Goal: Information Seeking & Learning: Find specific fact

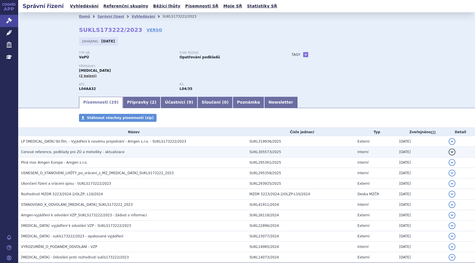
scroll to position [57, 0]
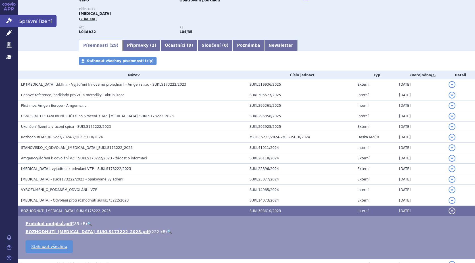
click at [12, 20] on icon at bounding box center [9, 21] width 6 height 6
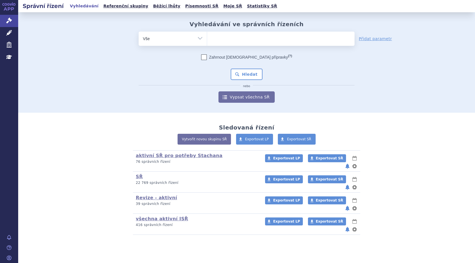
click at [238, 40] on ul at bounding box center [281, 38] width 148 height 12
click at [207, 40] on select at bounding box center [207, 38] width 0 height 14
type input "fi"
type input "fil"
type input "fils"
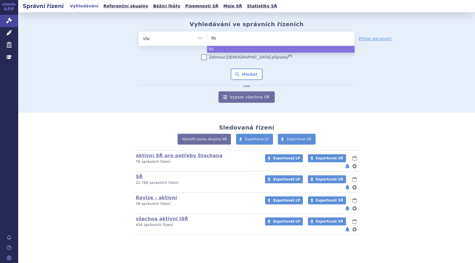
type input "filsu"
type input "filsuv"
type input "filsuve"
type input "filsuvez"
select select "filsuvez"
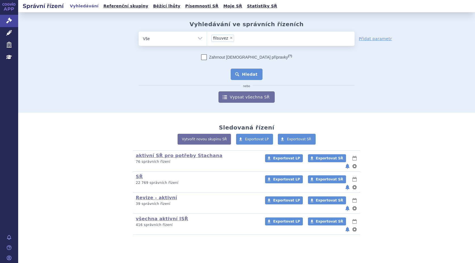
click at [251, 75] on button "Hledat" at bounding box center [247, 74] width 32 height 11
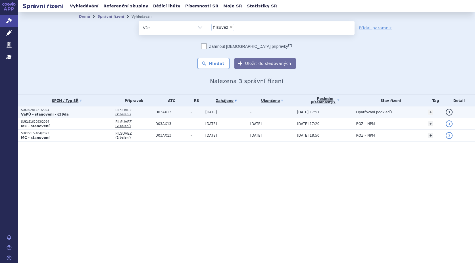
click at [36, 113] on strong "VaPÚ - stanovení - §39da" at bounding box center [45, 114] width 48 height 4
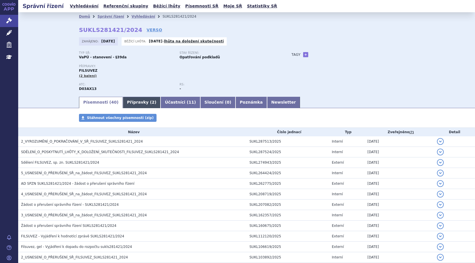
click at [129, 103] on link "Přípravky ( 2 )" at bounding box center [142, 102] width 38 height 11
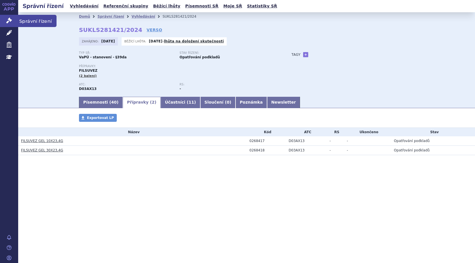
click at [7, 22] on icon at bounding box center [9, 21] width 6 height 6
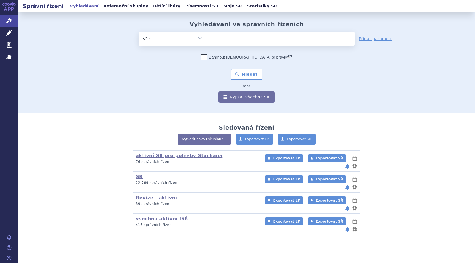
click at [223, 39] on ul at bounding box center [281, 38] width 148 height 12
click at [207, 39] on select at bounding box center [207, 38] width 0 height 14
type input "kis"
type input "kisq"
type input "kisqu"
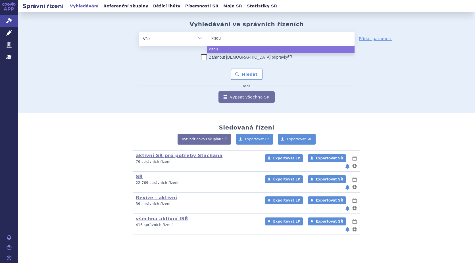
type input "kisqua"
type input "kisqual"
type input "kisquali"
select select "kisquali"
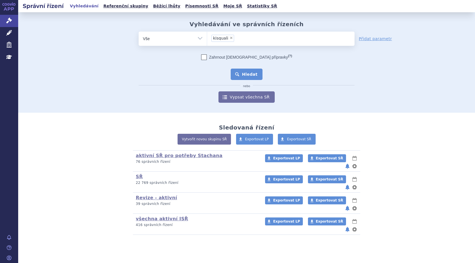
click at [244, 70] on button "Hledat" at bounding box center [247, 74] width 32 height 11
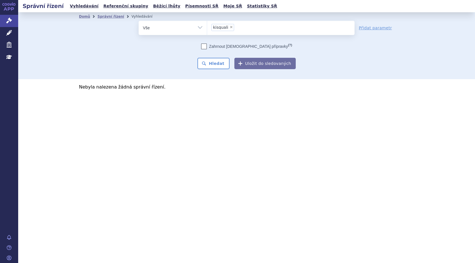
click at [230, 26] on span "×" at bounding box center [231, 26] width 3 height 3
click at [207, 26] on select "kisquali" at bounding box center [207, 27] width 0 height 14
select select
click at [233, 27] on ul at bounding box center [281, 27] width 148 height 12
click at [207, 27] on select "kisquali" at bounding box center [207, 27] width 0 height 14
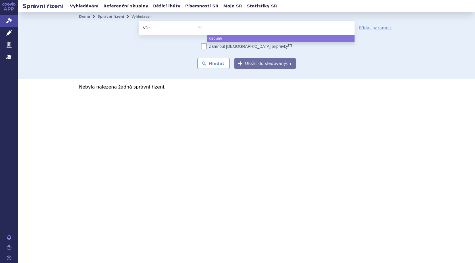
paste input "[MEDICAL_DATA]"
type input "[MEDICAL_DATA]"
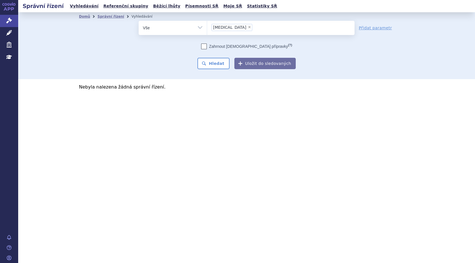
select select "[MEDICAL_DATA]"
click at [215, 62] on button "Hledat" at bounding box center [214, 63] width 32 height 11
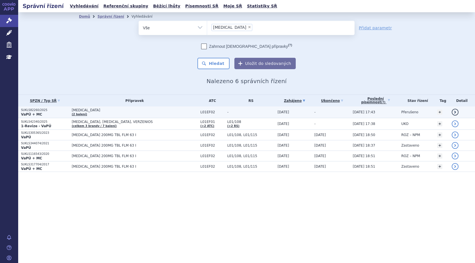
click at [25, 111] on p "SUKLS82260/2025" at bounding box center [45, 110] width 48 height 4
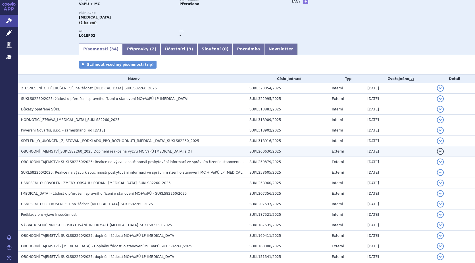
scroll to position [57, 0]
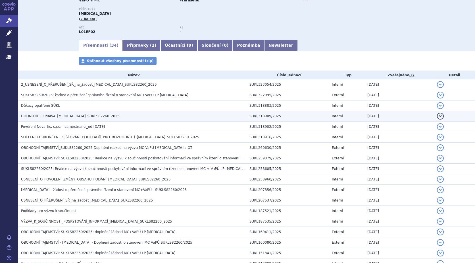
click at [56, 114] on span "HODNOTÍCÍ_ZPRÁVA_KISQALI_SUKLS82260_2025" at bounding box center [70, 116] width 99 height 4
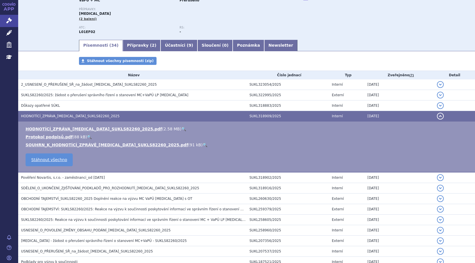
click at [181, 127] on link "🔍" at bounding box center [183, 129] width 5 height 5
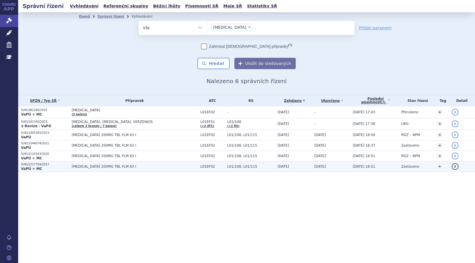
click at [35, 167] on strong "VaPÚ + MC" at bounding box center [31, 169] width 21 height 4
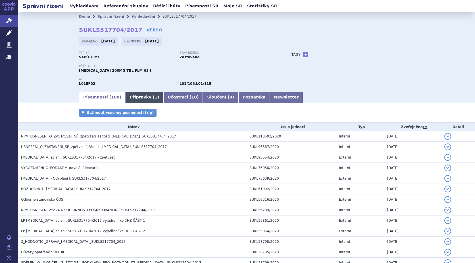
click at [131, 98] on link "Přípravky ( 1 )" at bounding box center [145, 97] width 38 height 11
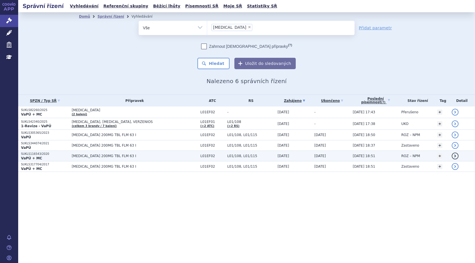
click at [32, 153] on p "SUKLS116543/2020" at bounding box center [45, 154] width 48 height 4
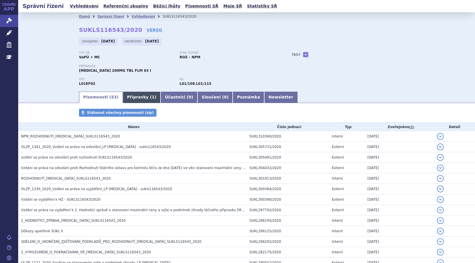
click at [131, 96] on link "Přípravky ( 1 )" at bounding box center [142, 97] width 38 height 11
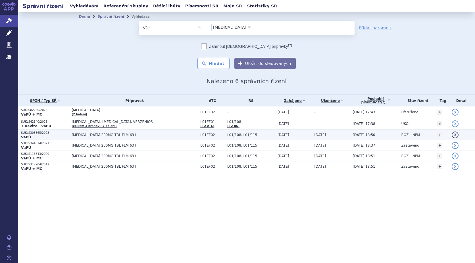
click at [36, 135] on p "VaPÚ" at bounding box center [45, 137] width 48 height 5
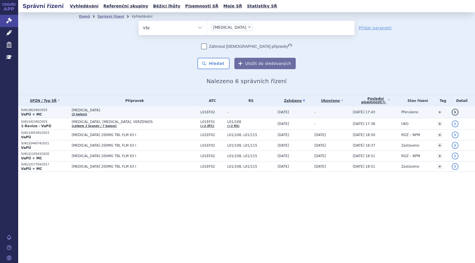
click at [38, 109] on p "SUKLS82260/2025" at bounding box center [45, 110] width 48 height 4
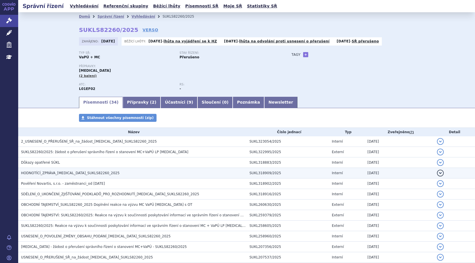
click at [54, 174] on span "HODNOTÍCÍ_ZPRÁVA_[MEDICAL_DATA]_SUKLS82260_2025" at bounding box center [70, 173] width 99 height 4
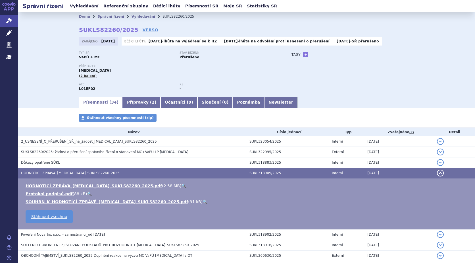
click at [181, 186] on link "🔍" at bounding box center [183, 185] width 5 height 5
click at [12, 32] on link "Léčivé přípravky" at bounding box center [9, 33] width 18 height 12
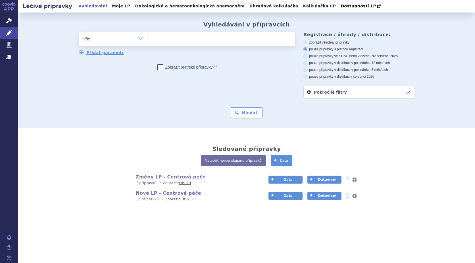
click at [162, 40] on ul at bounding box center [222, 38] width 148 height 12
click at [148, 40] on select at bounding box center [147, 39] width 0 height 14
type input "ki"
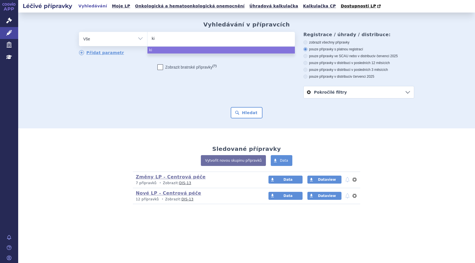
type input "kis"
type input "kisq"
click at [162, 43] on ul "kisq" at bounding box center [222, 38] width 148 height 12
click at [148, 43] on select "kisq" at bounding box center [147, 39] width 0 height 14
select select "kisq"
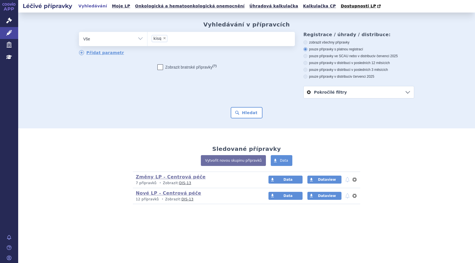
click at [164, 39] on span "×" at bounding box center [164, 37] width 3 height 3
click at [148, 39] on select "kisq" at bounding box center [147, 39] width 0 height 14
select select
type input "[MEDICAL_DATA]"
select select "[MEDICAL_DATA]"
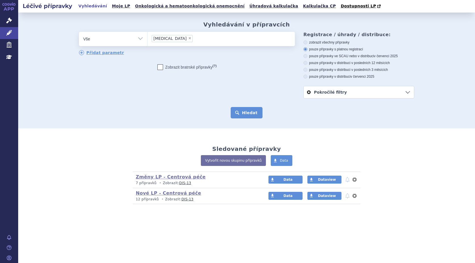
click at [243, 114] on button "Hledat" at bounding box center [247, 112] width 32 height 11
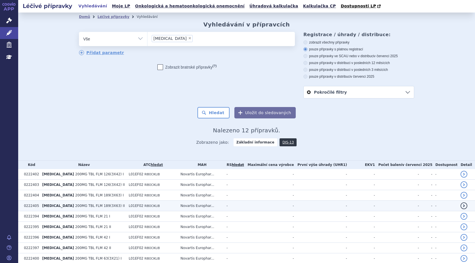
scroll to position [56, 0]
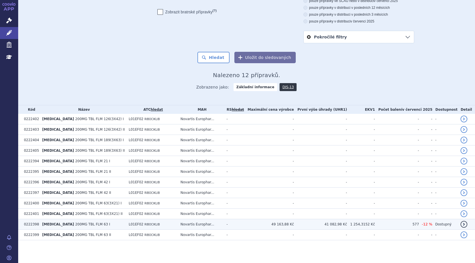
click at [75, 224] on span "200MG TBL FLM 63 I" at bounding box center [92, 224] width 35 height 4
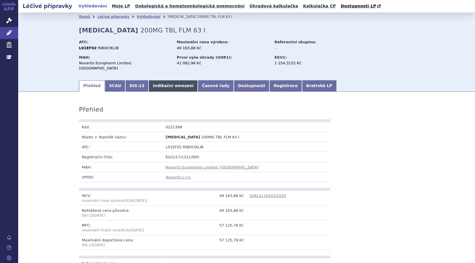
click at [167, 82] on link "Indikační omezení" at bounding box center [173, 85] width 49 height 11
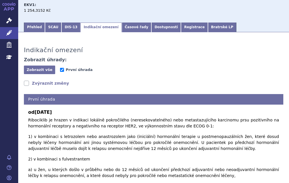
scroll to position [96, 0]
